Goal: Information Seeking & Learning: Learn about a topic

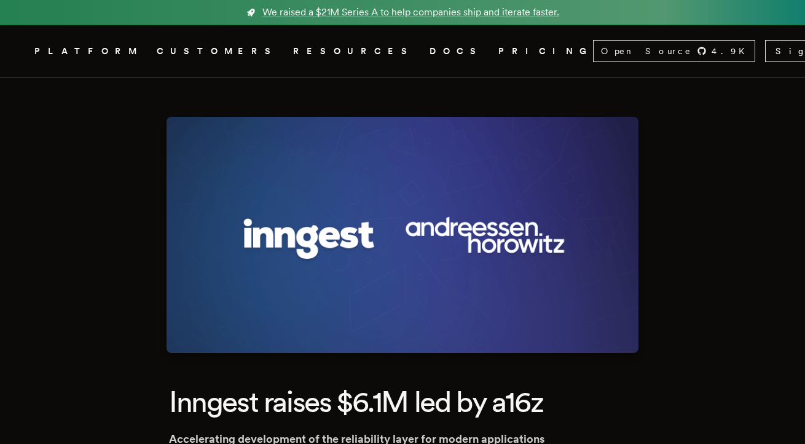
scroll to position [259, 0]
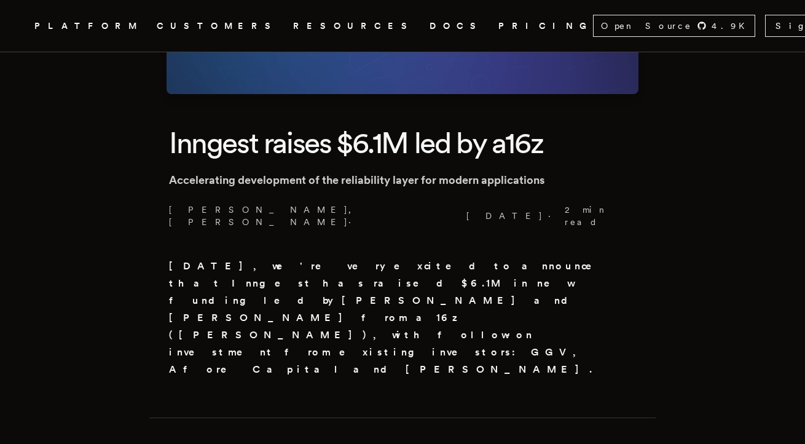
drag, startPoint x: 417, startPoint y: 261, endPoint x: 466, endPoint y: 293, distance: 59.5
click at [466, 293] on p "[DATE], we're very excited to announce that Inngest has raised $6.1M in new fun…" at bounding box center [402, 318] width 467 height 120
drag, startPoint x: 447, startPoint y: 285, endPoint x: 430, endPoint y: 240, distance: 48.1
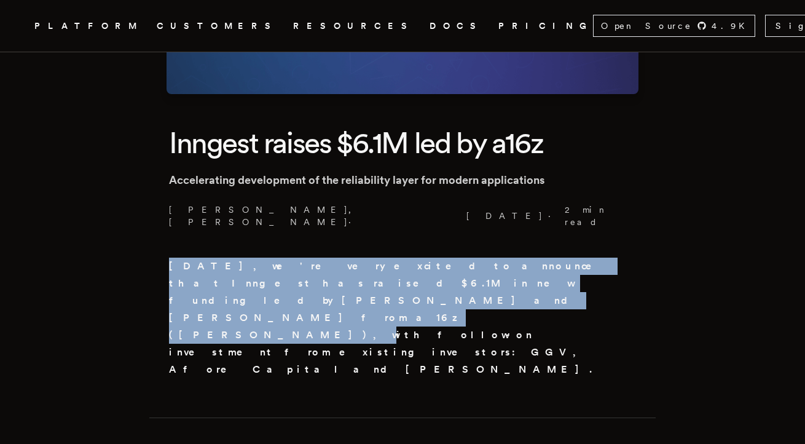
drag, startPoint x: 393, startPoint y: 237, endPoint x: 435, endPoint y: 277, distance: 57.4
click at [435, 277] on p "[DATE], we're very excited to announce that Inngest has raised $6.1M in new fun…" at bounding box center [402, 318] width 467 height 120
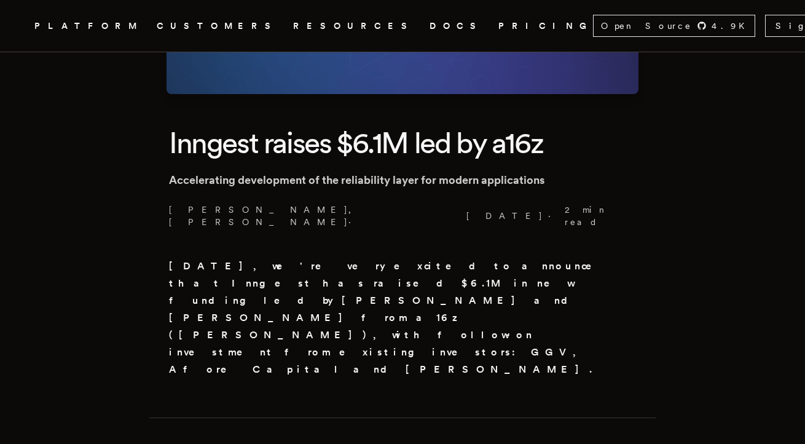
drag, startPoint x: 435, startPoint y: 277, endPoint x: 403, endPoint y: 222, distance: 62.8
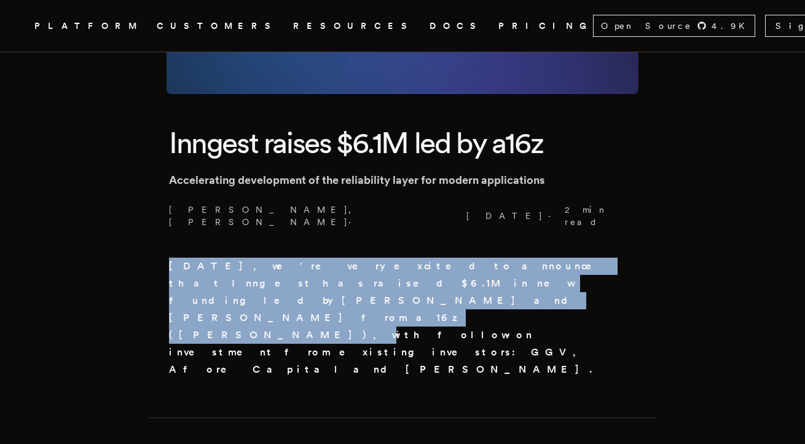
drag, startPoint x: 403, startPoint y: 237, endPoint x: 430, endPoint y: 273, distance: 45.6
click at [430, 273] on strong "[DATE], we're very excited to announce that Inngest has raised $6.1M in new fun…" at bounding box center [389, 317] width 440 height 115
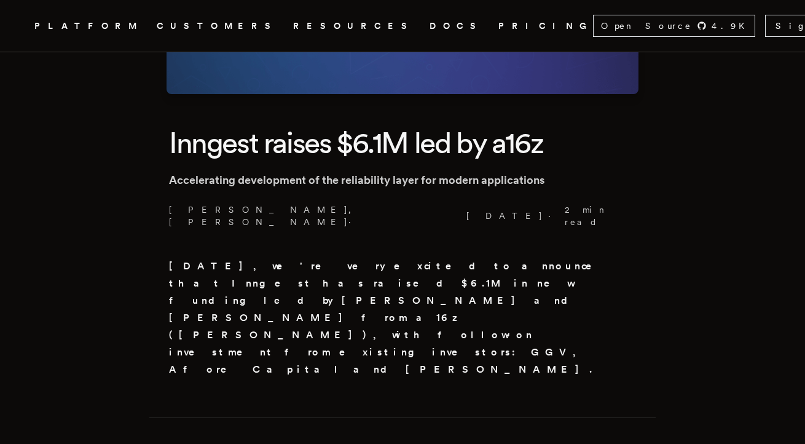
scroll to position [411, 0]
